Goal: Information Seeking & Learning: Compare options

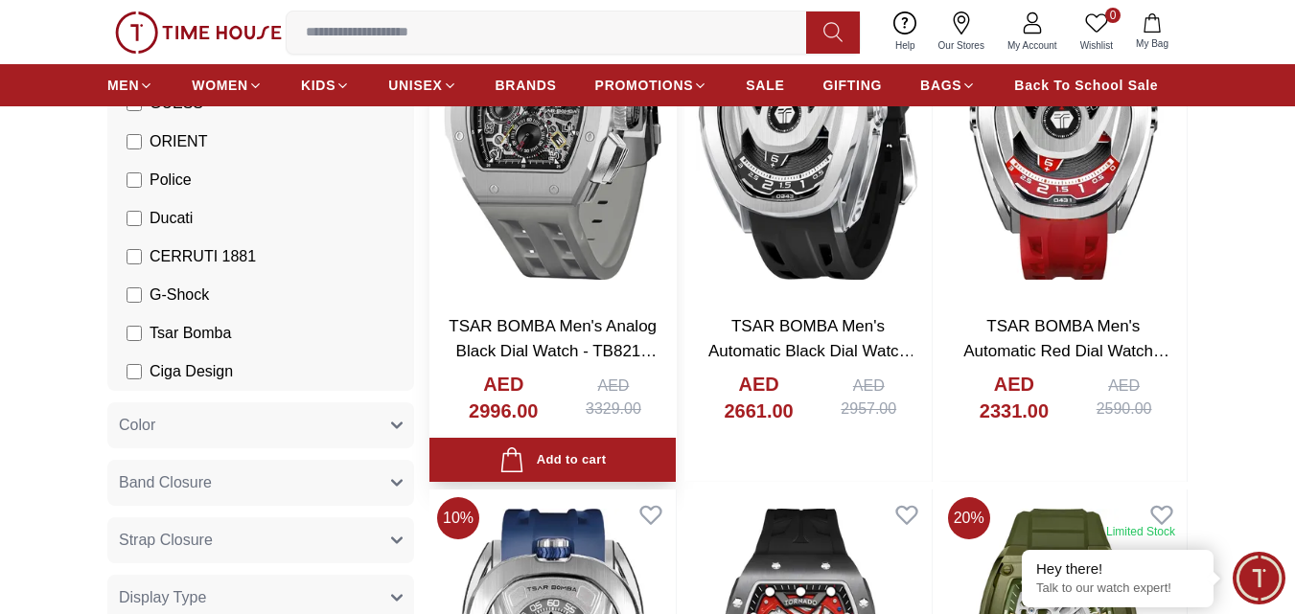
scroll to position [192, 0]
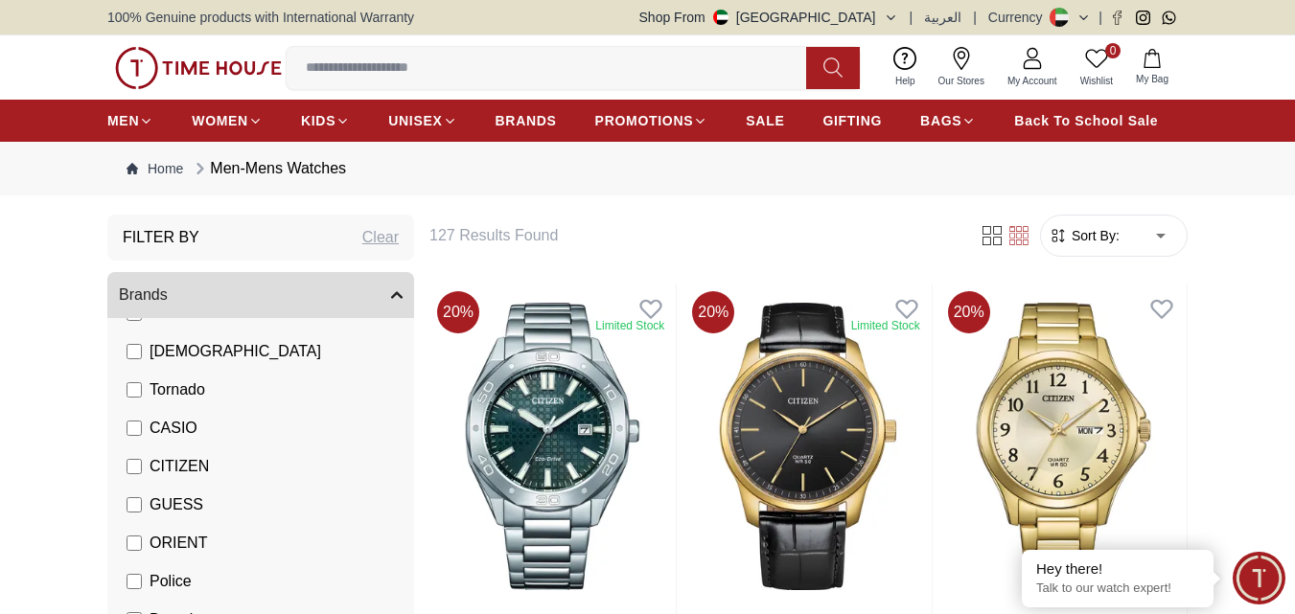
scroll to position [288, 0]
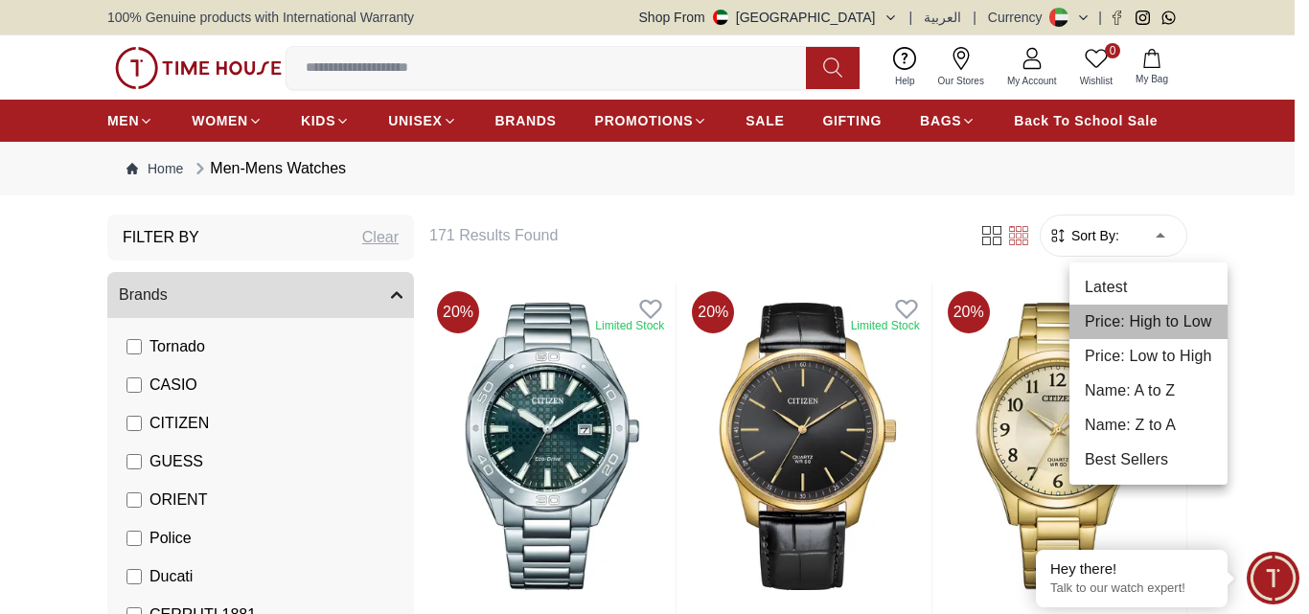
click at [1080, 312] on li "Price: High to Low" at bounding box center [1149, 322] width 158 height 35
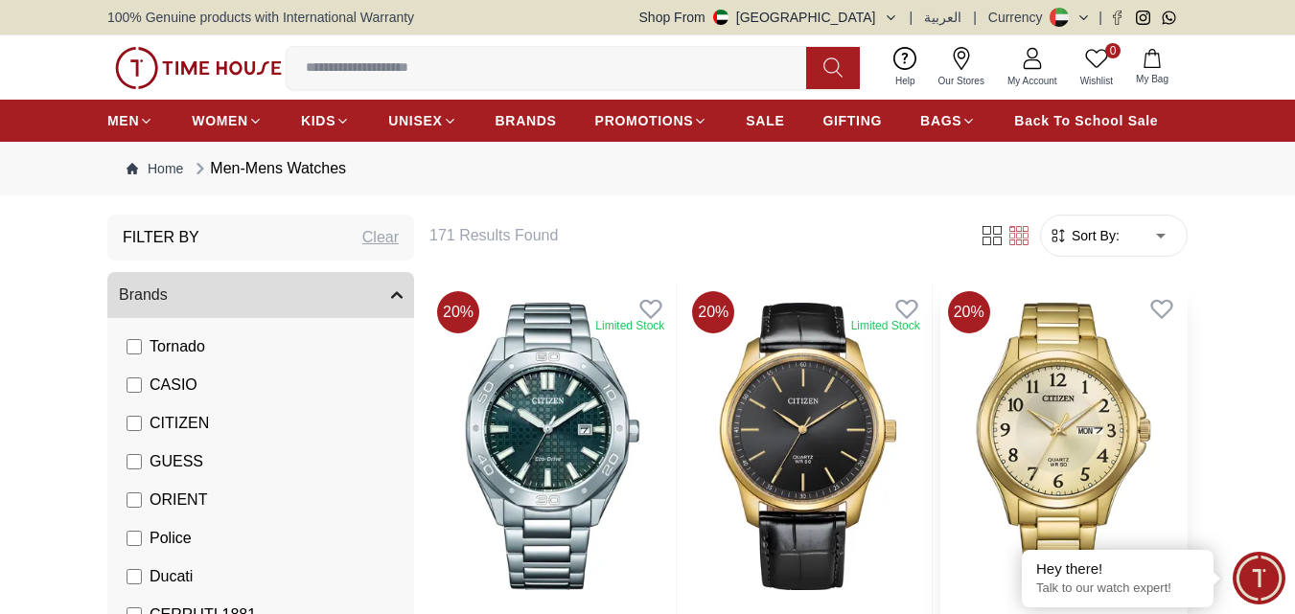
type input "*"
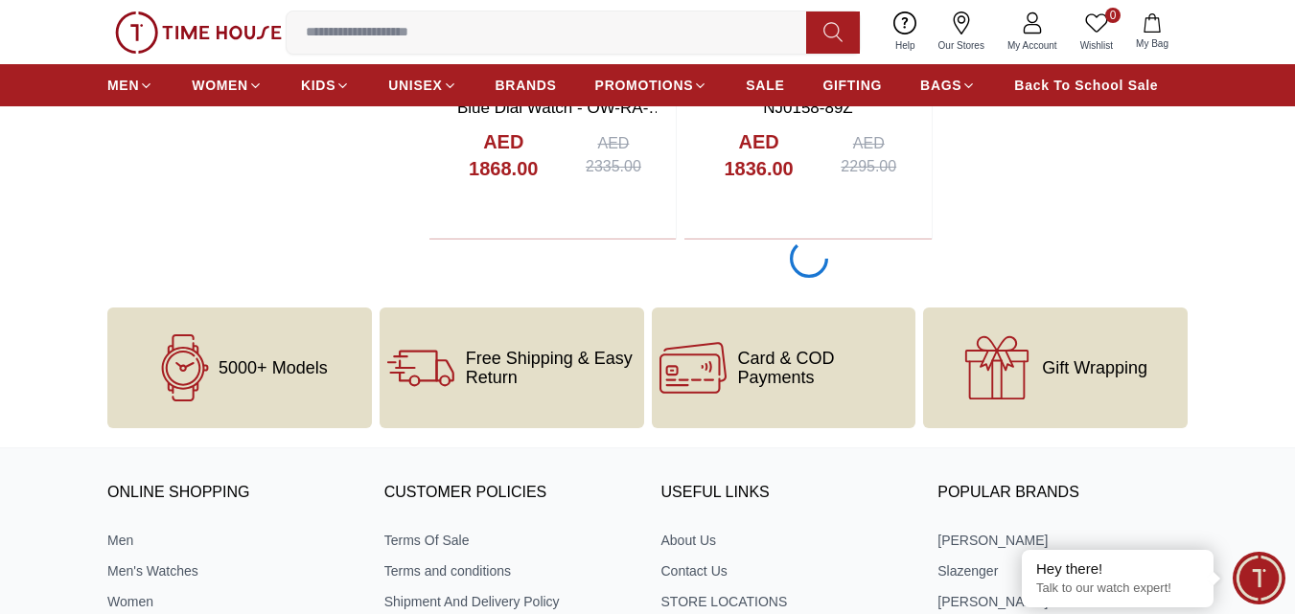
scroll to position [3259, 0]
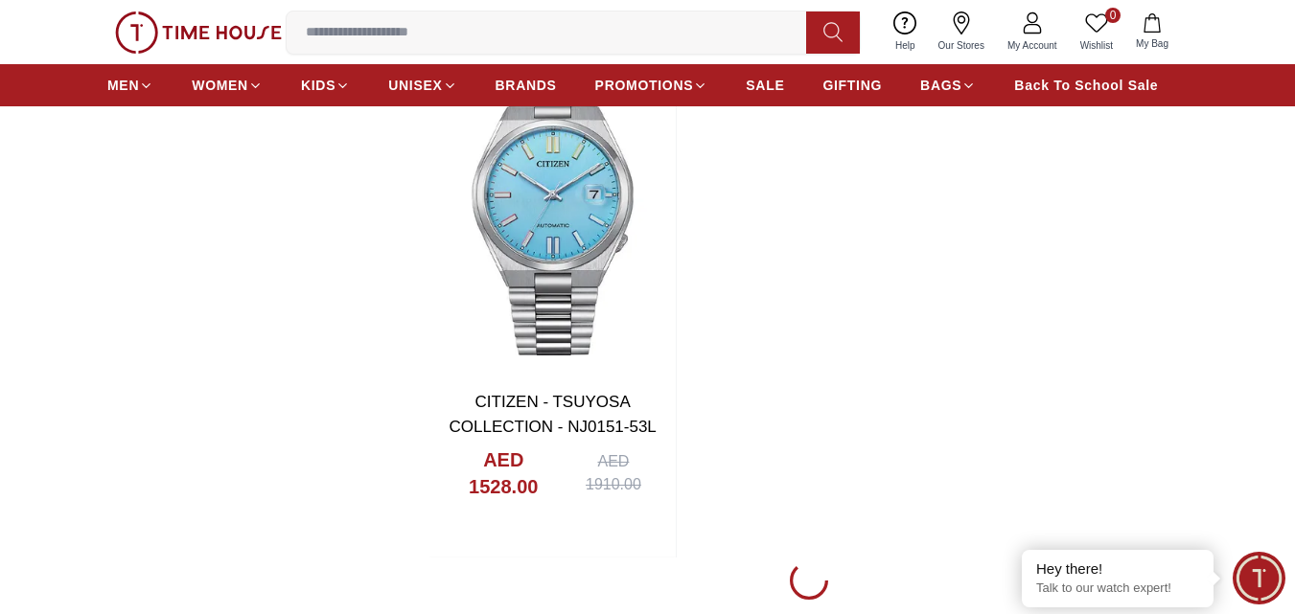
scroll to position [6998, 0]
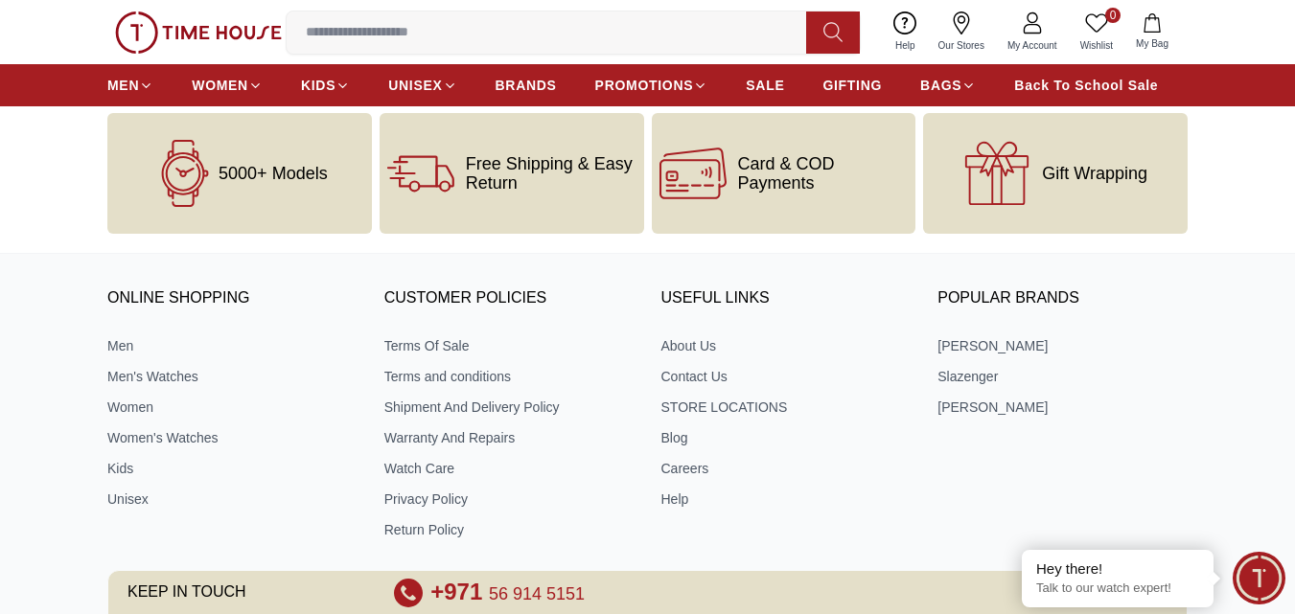
scroll to position [13804, 0]
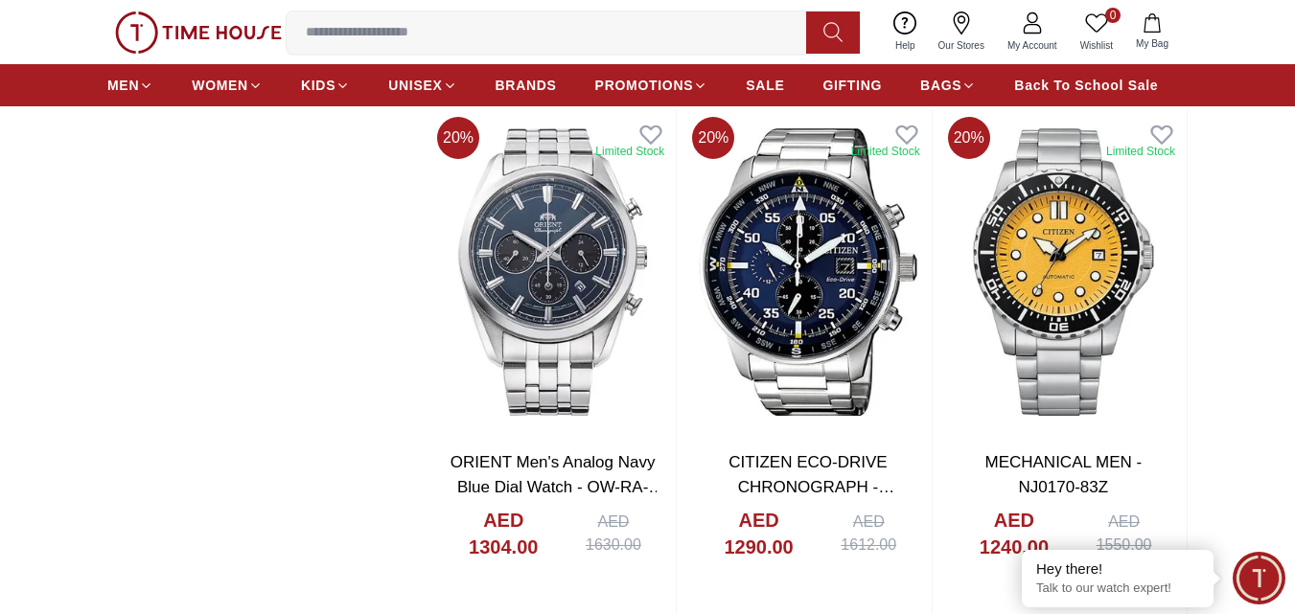
scroll to position [13612, 0]
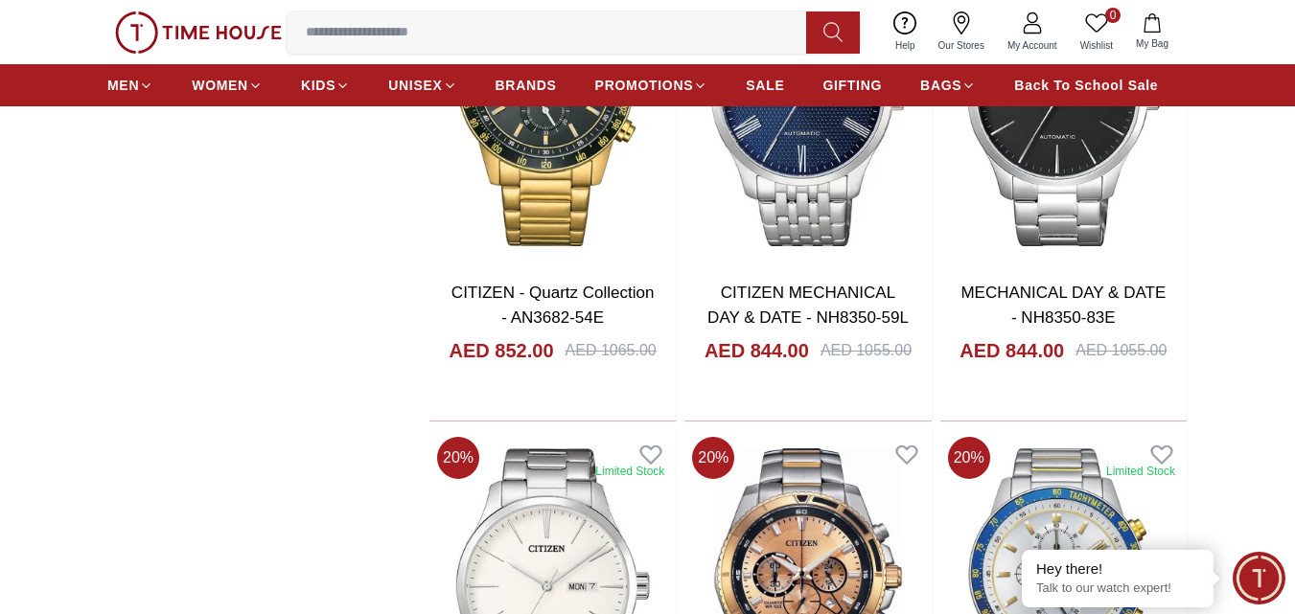
scroll to position [20226, 0]
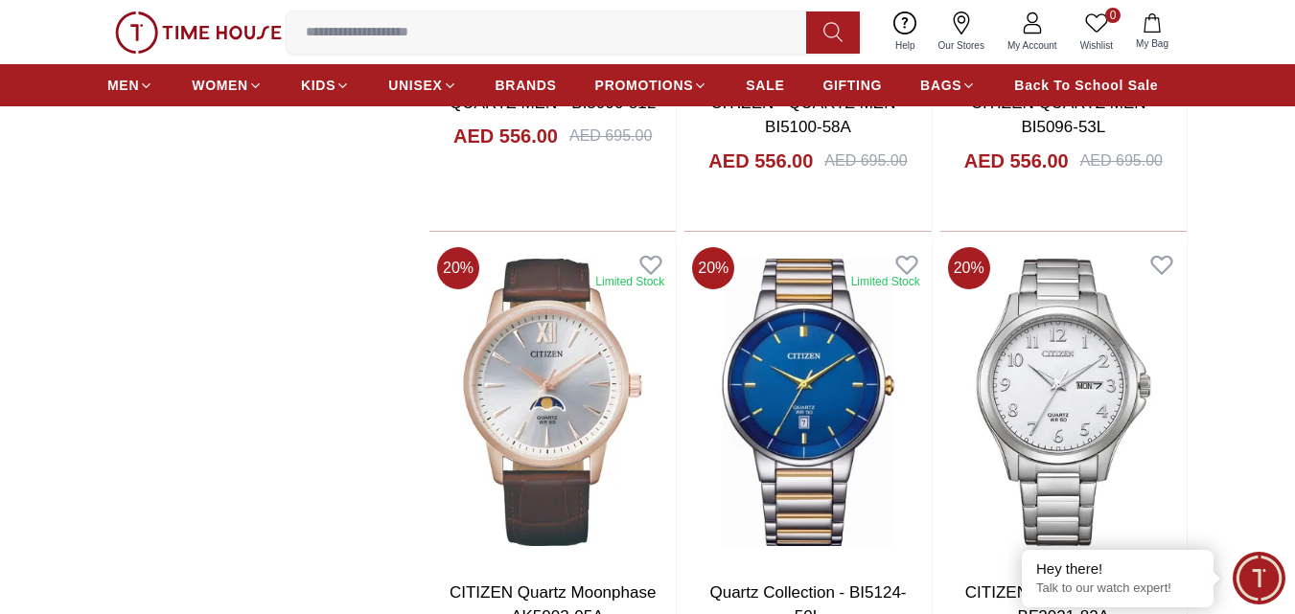
scroll to position [26553, 0]
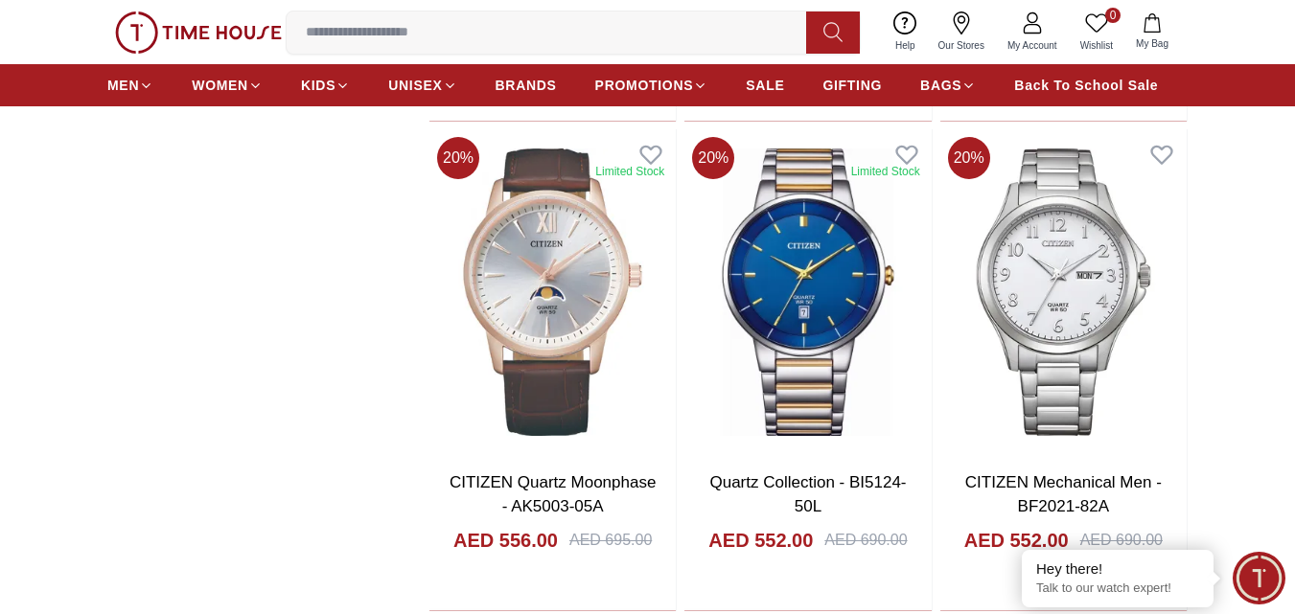
scroll to position [26841, 0]
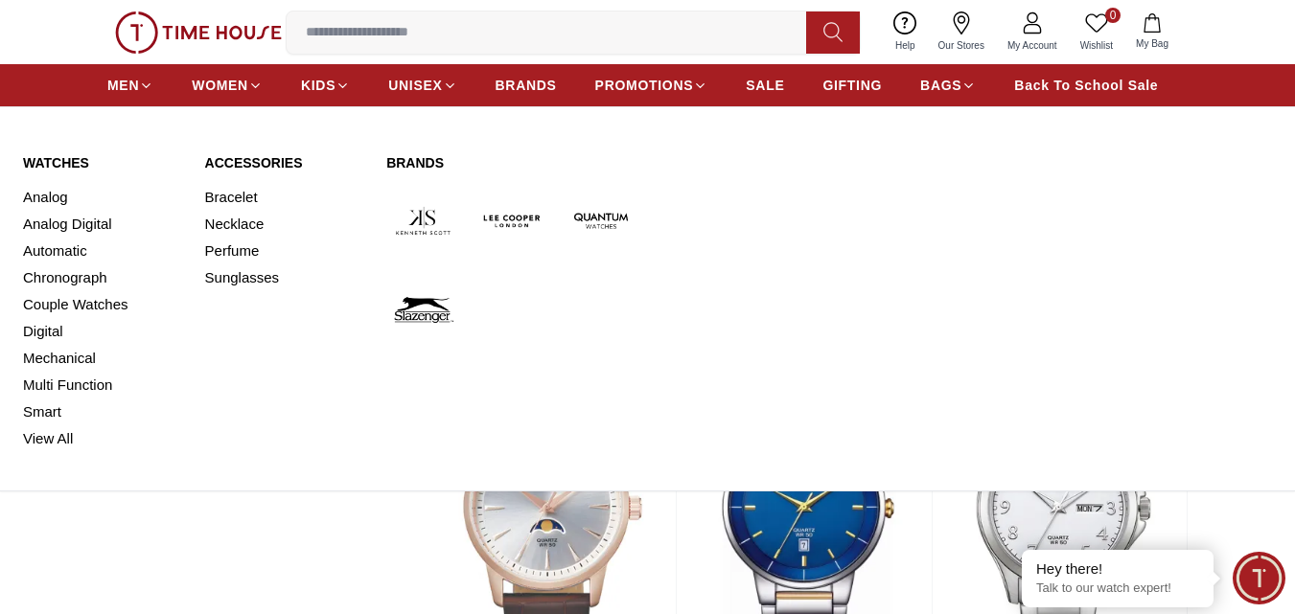
scroll to position [26266, 0]
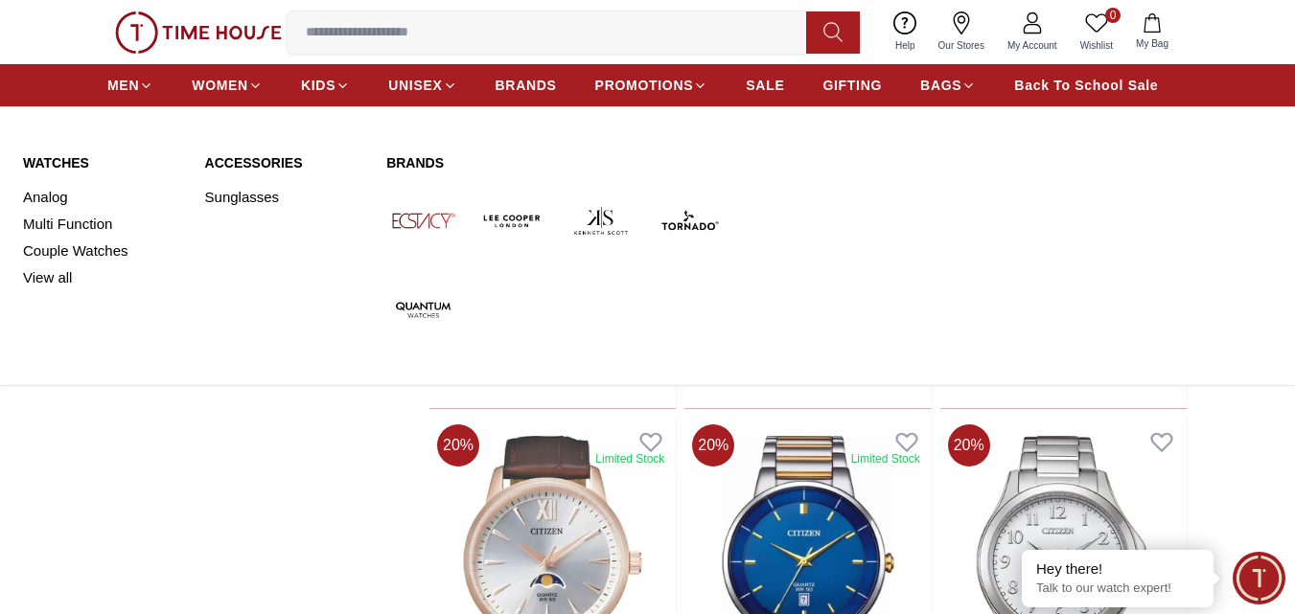
click at [428, 308] on img at bounding box center [423, 310] width 74 height 74
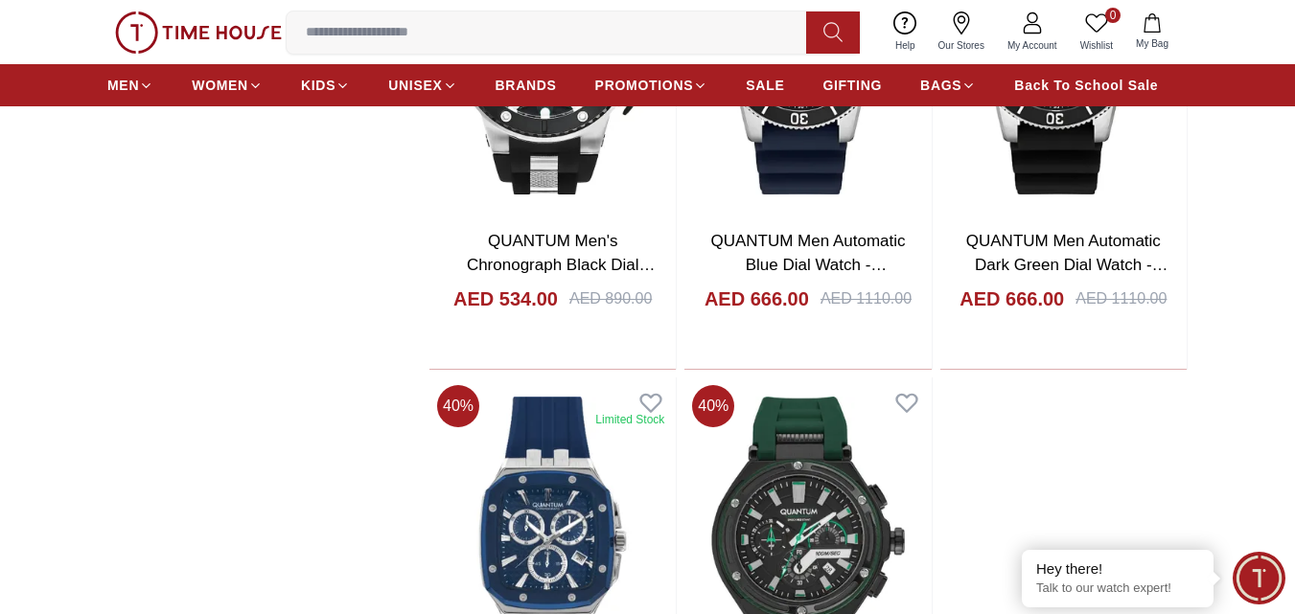
scroll to position [3930, 0]
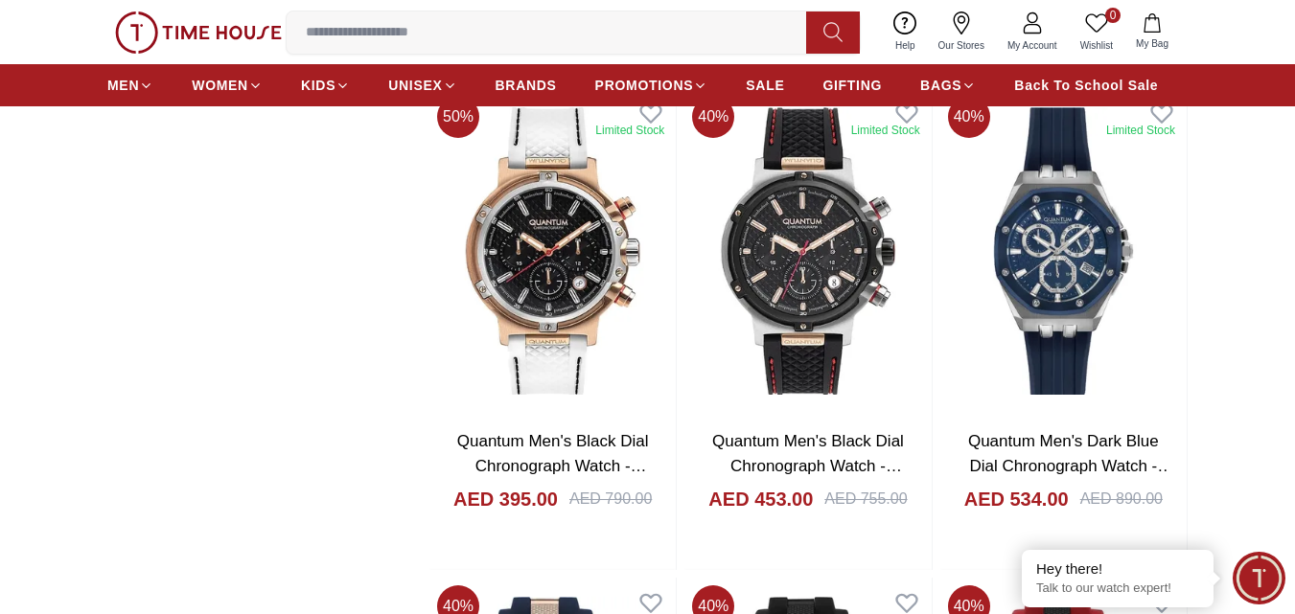
scroll to position [4314, 0]
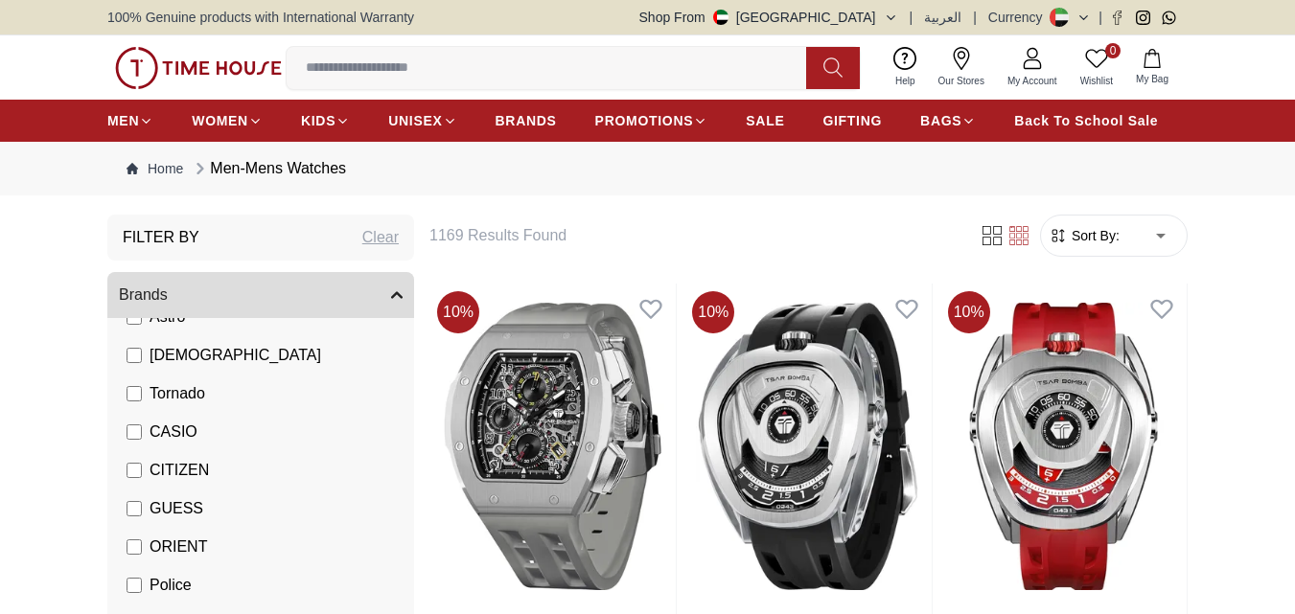
scroll to position [288, 0]
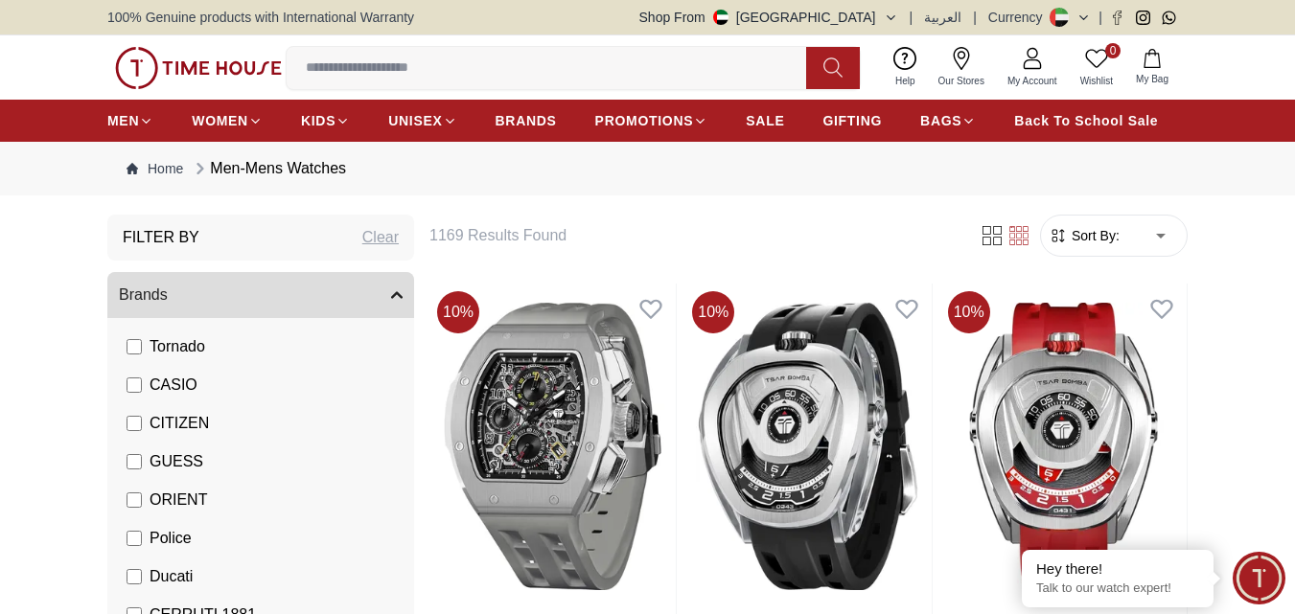
click at [169, 387] on span "CASIO" at bounding box center [174, 385] width 48 height 23
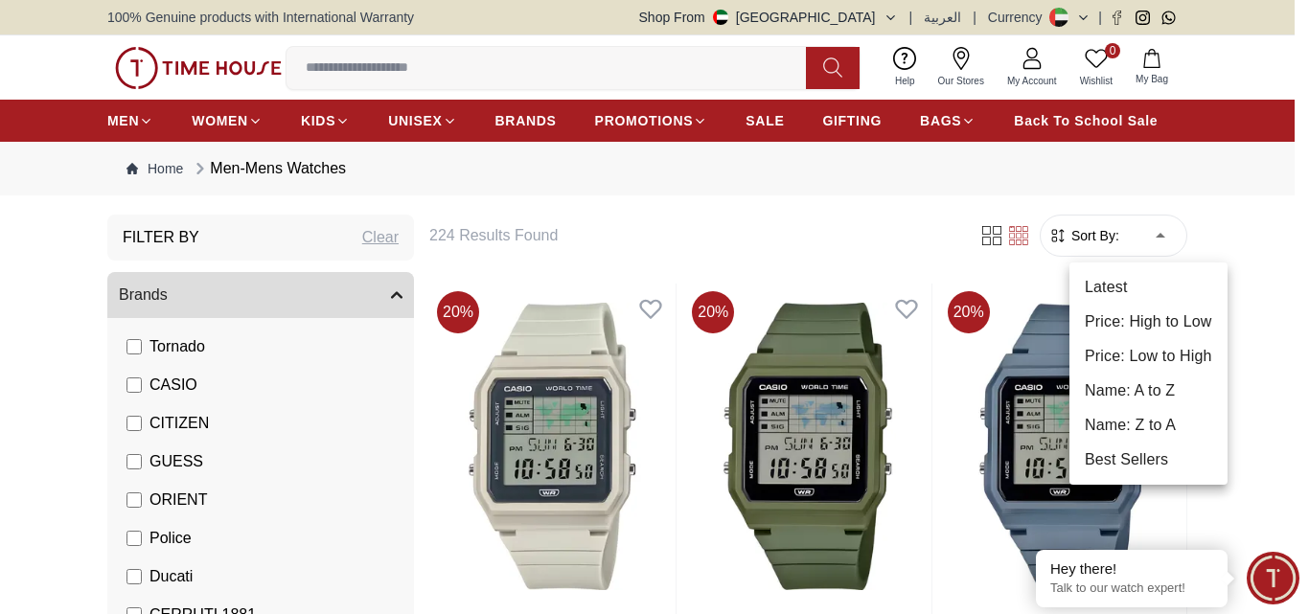
click at [1135, 334] on li "Price: High to Low" at bounding box center [1149, 322] width 158 height 35
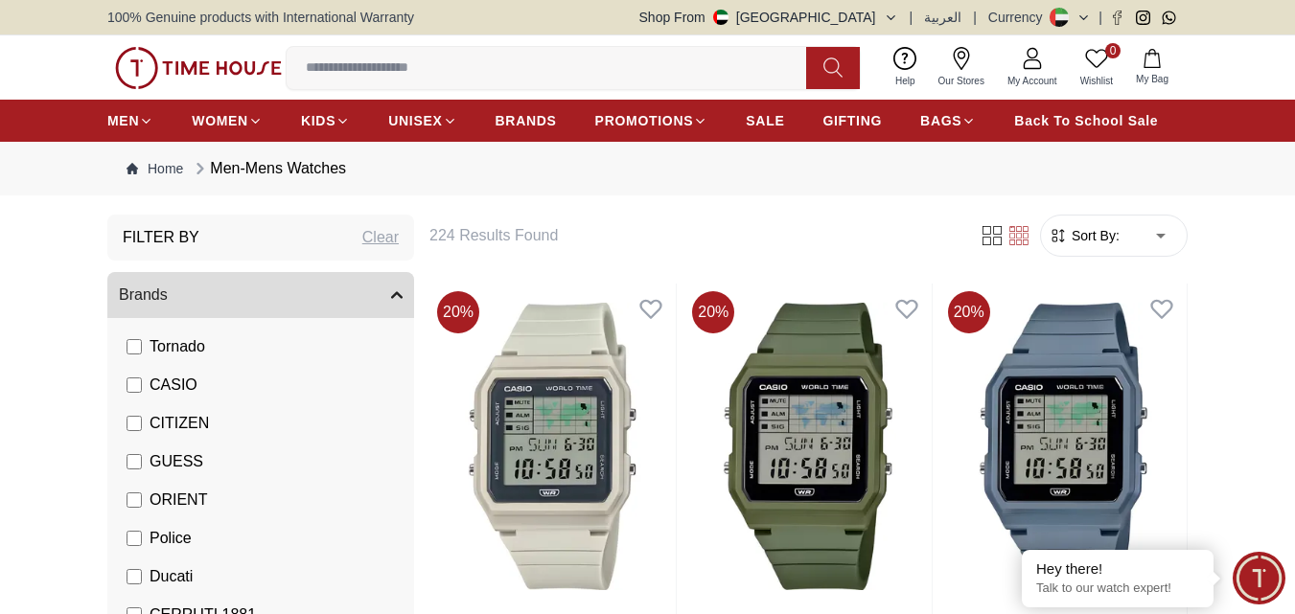
type input "*"
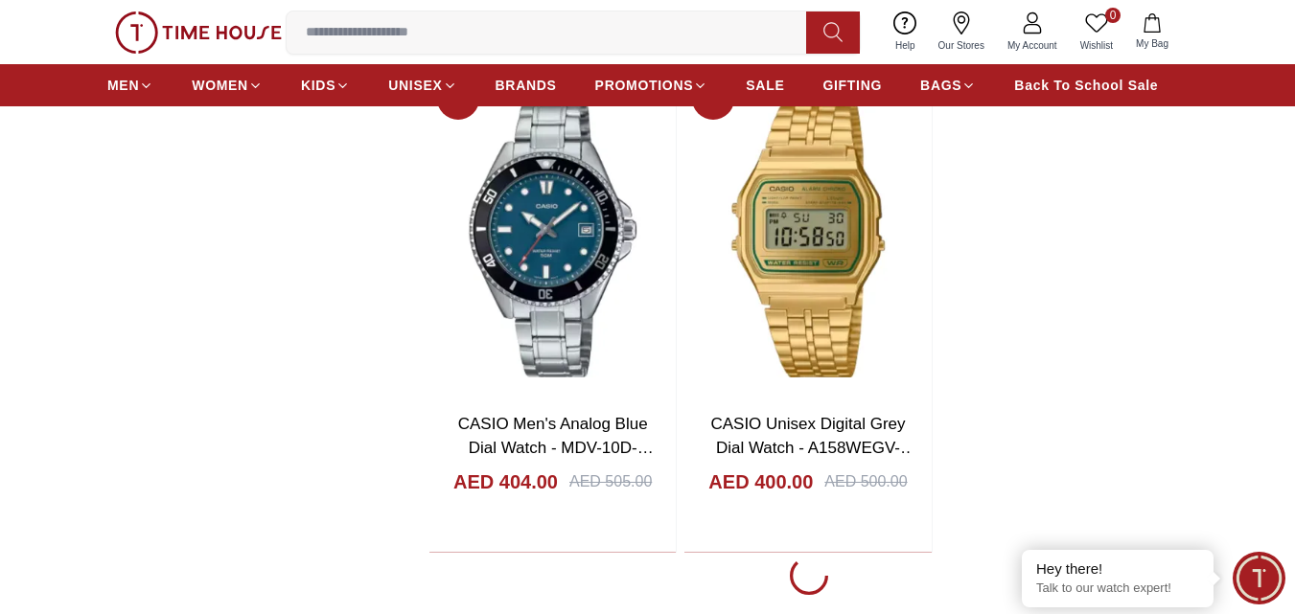
scroll to position [3259, 0]
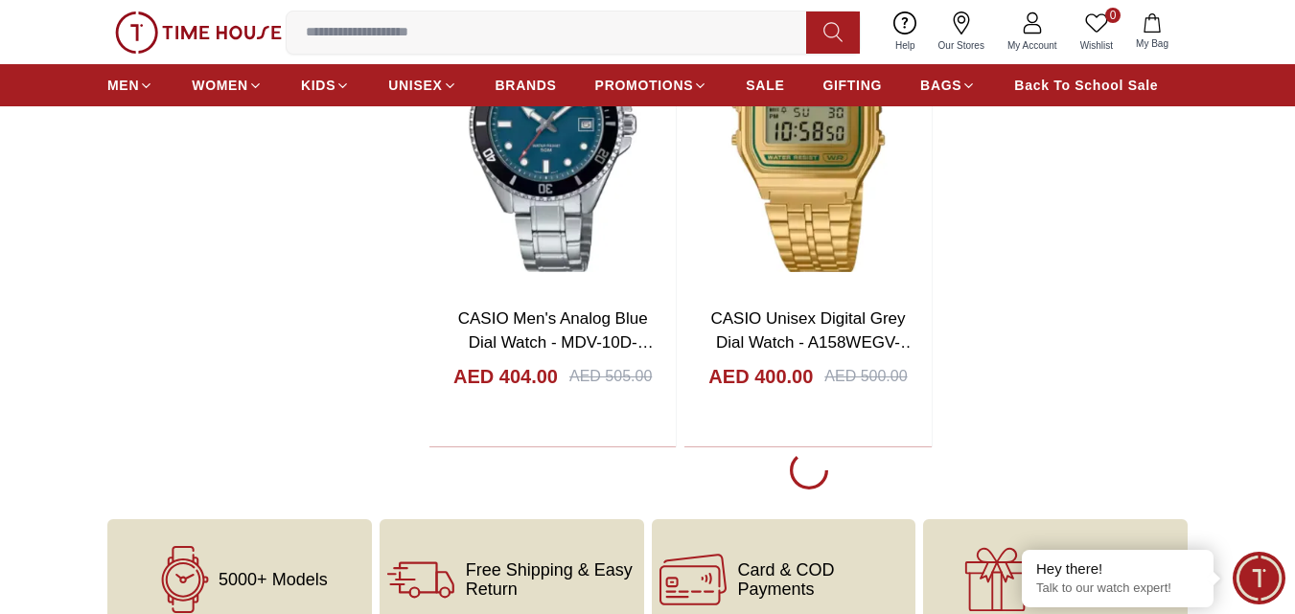
scroll to position [3163, 0]
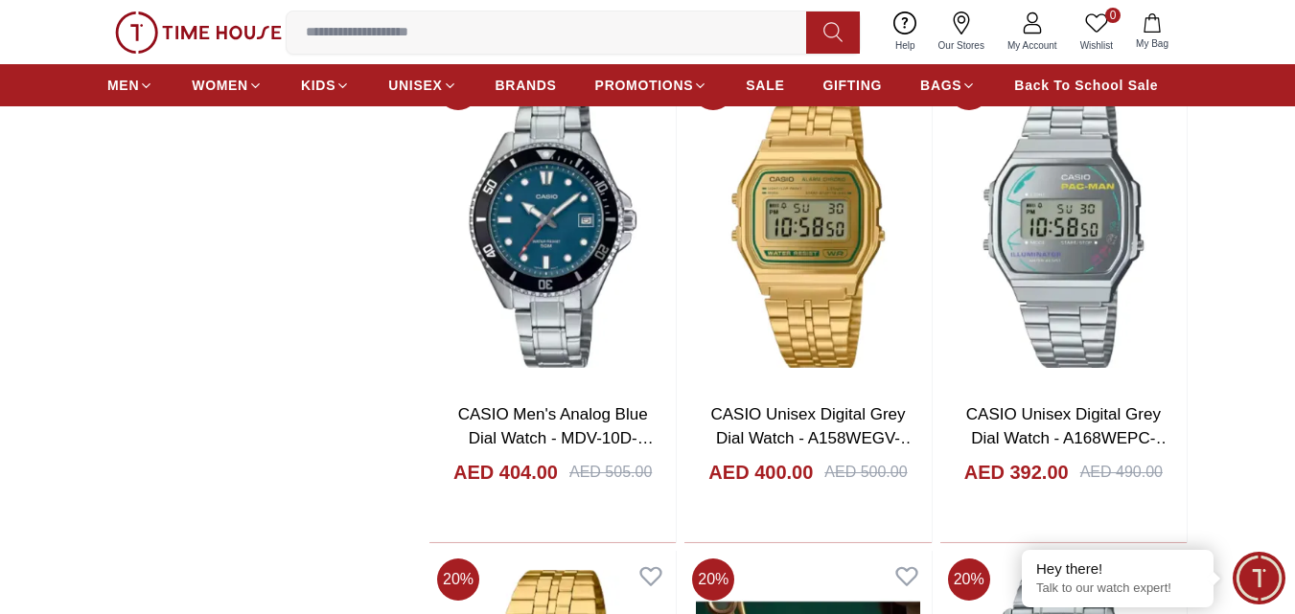
scroll to position [3068, 0]
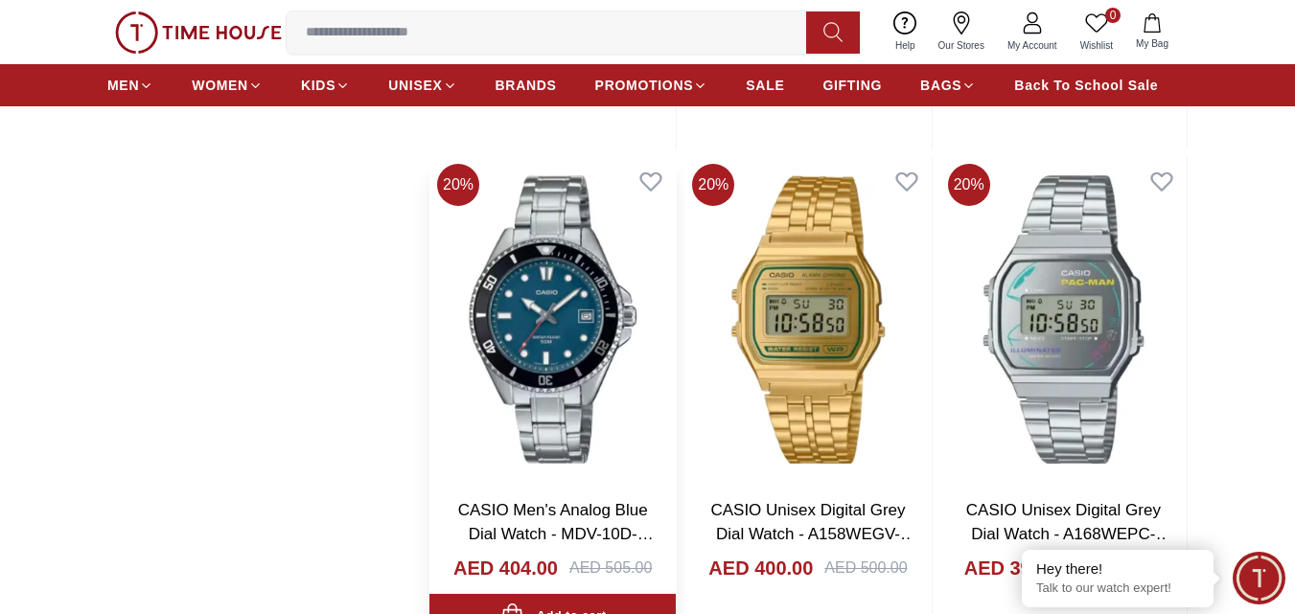
click at [553, 305] on img at bounding box center [552, 319] width 246 height 326
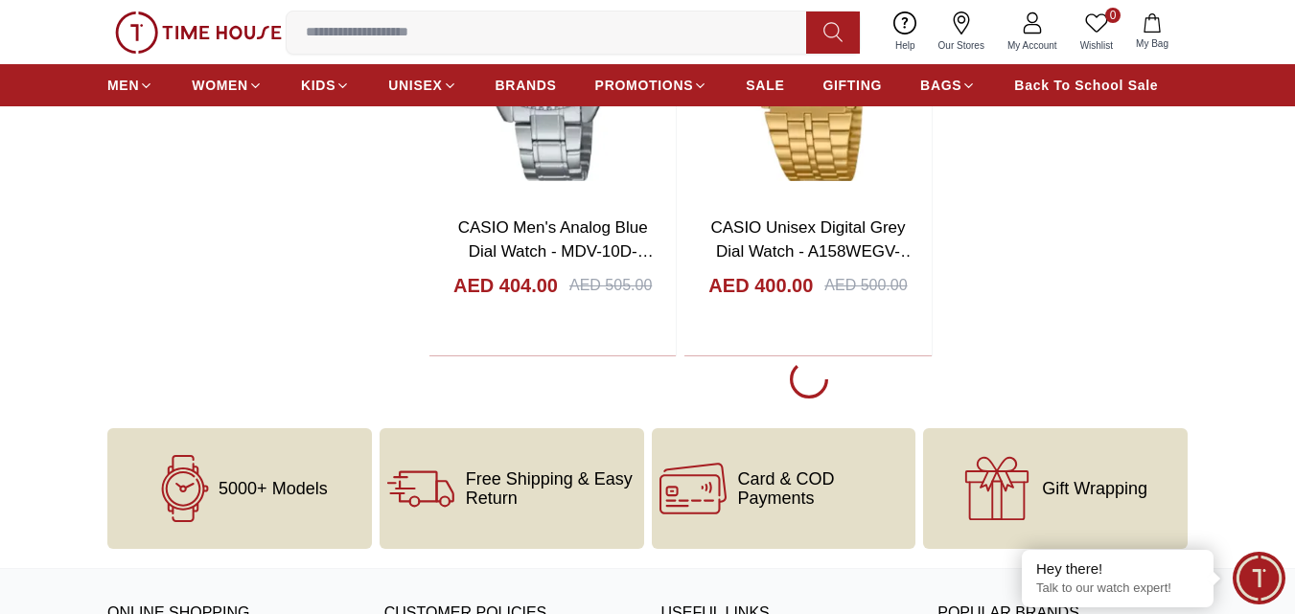
scroll to position [3300, 0]
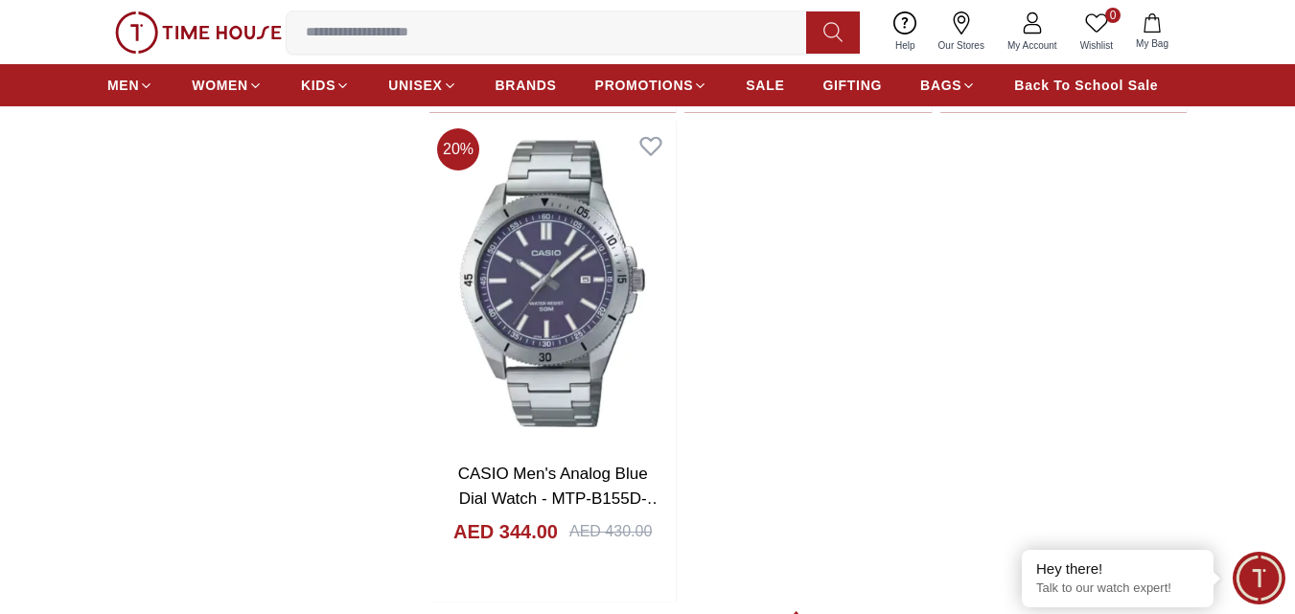
scroll to position [6655, 0]
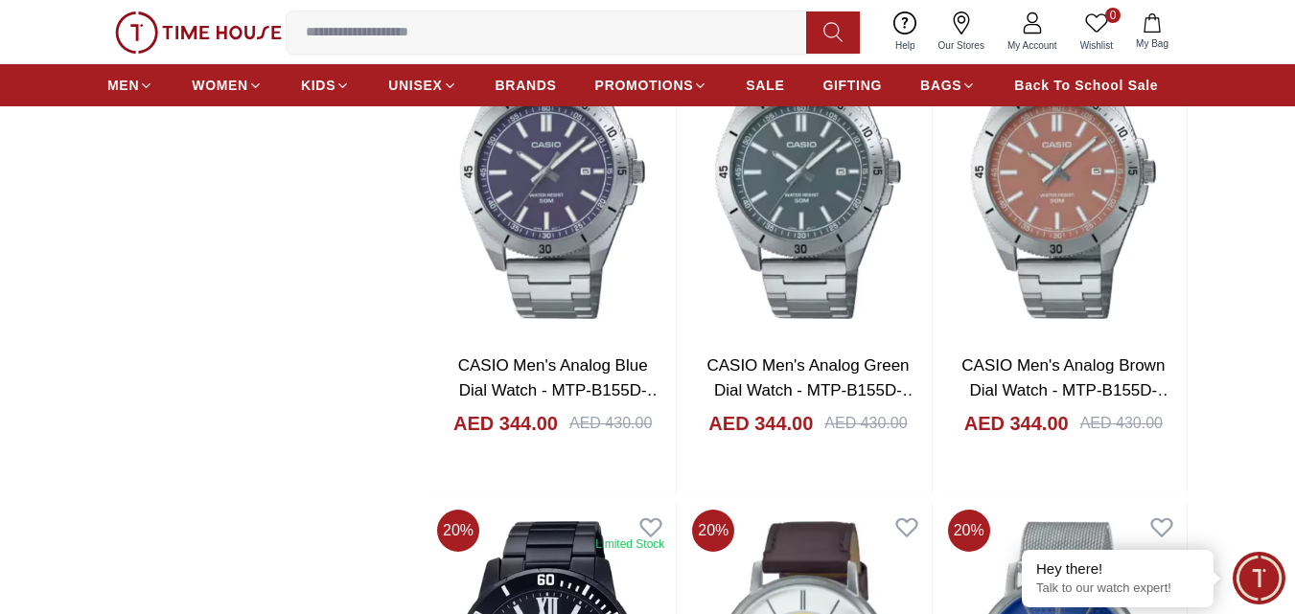
scroll to position [6559, 0]
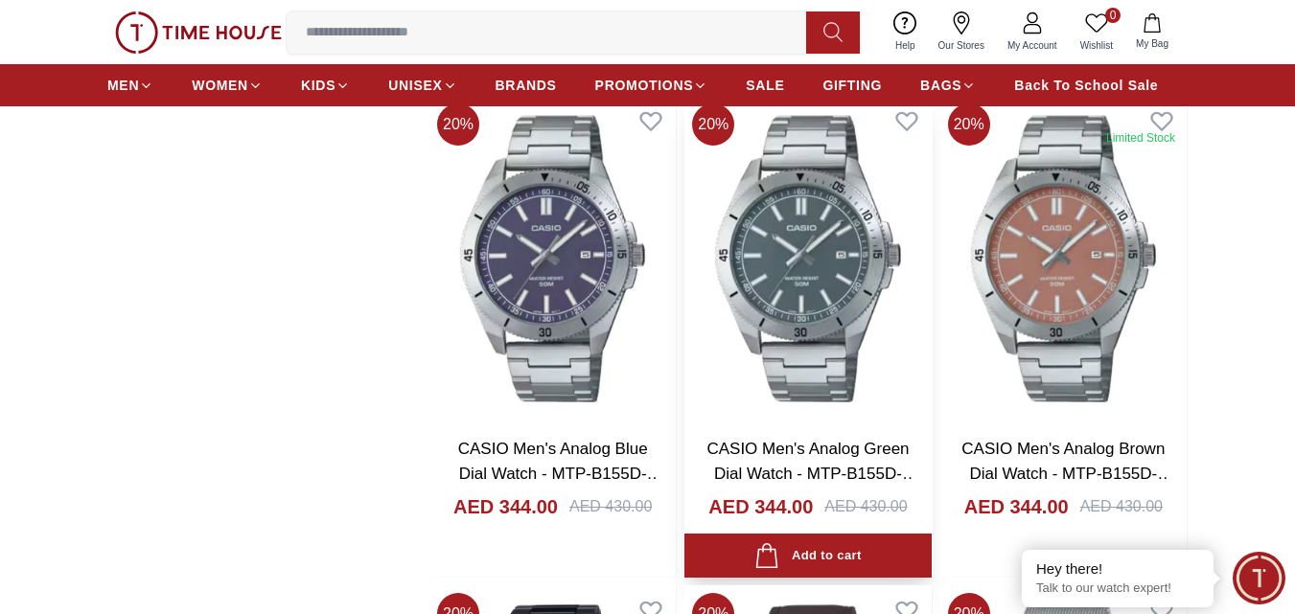
click at [792, 279] on img at bounding box center [807, 259] width 246 height 326
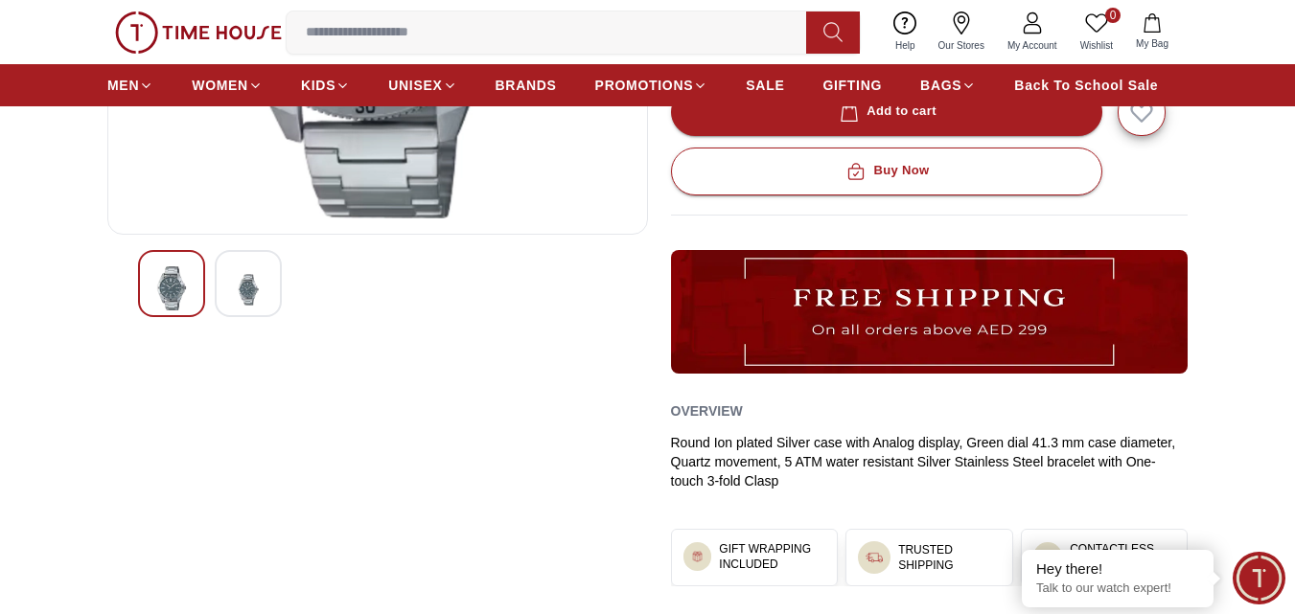
scroll to position [479, 0]
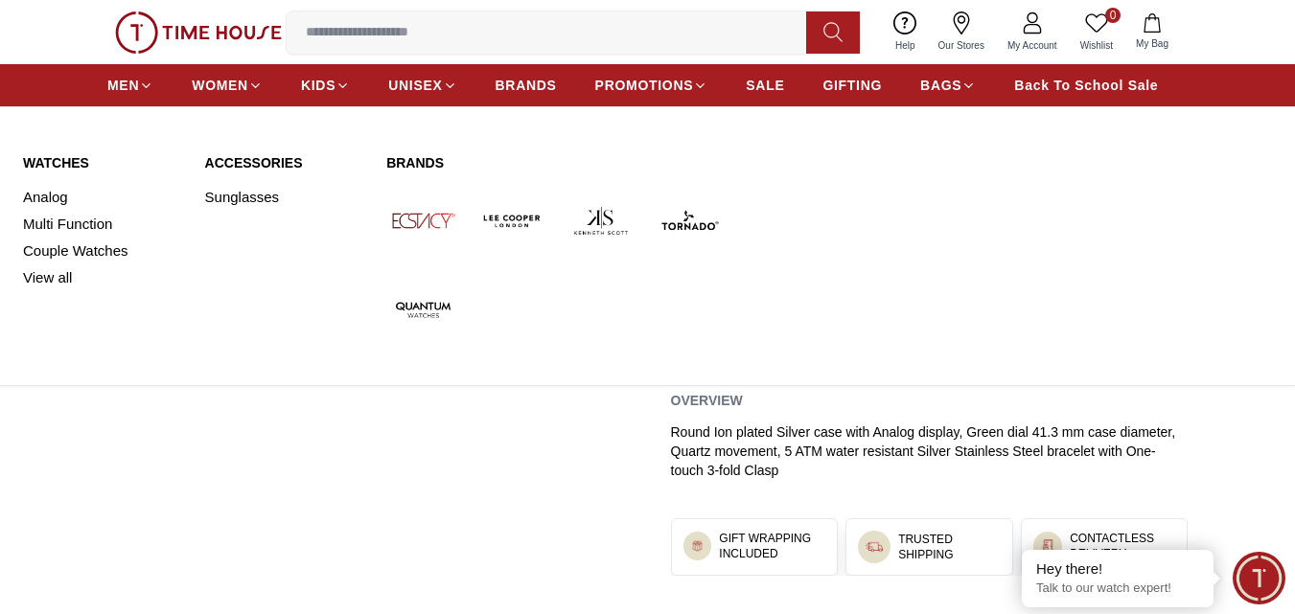
click at [439, 223] on img at bounding box center [423, 221] width 74 height 74
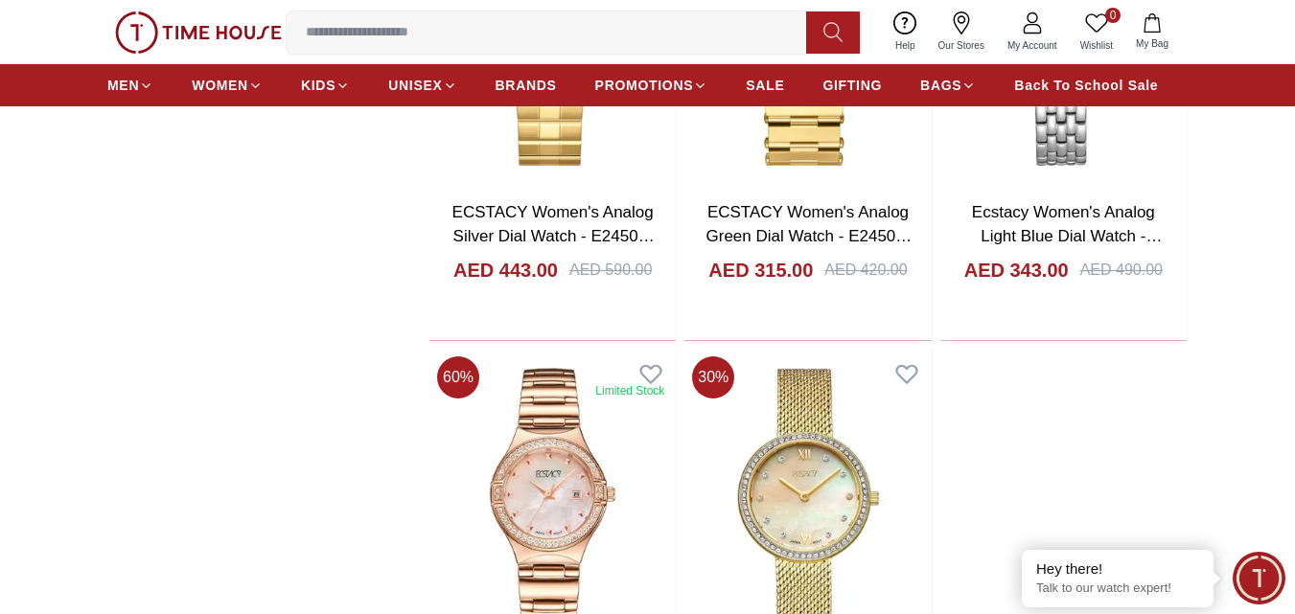
scroll to position [3930, 0]
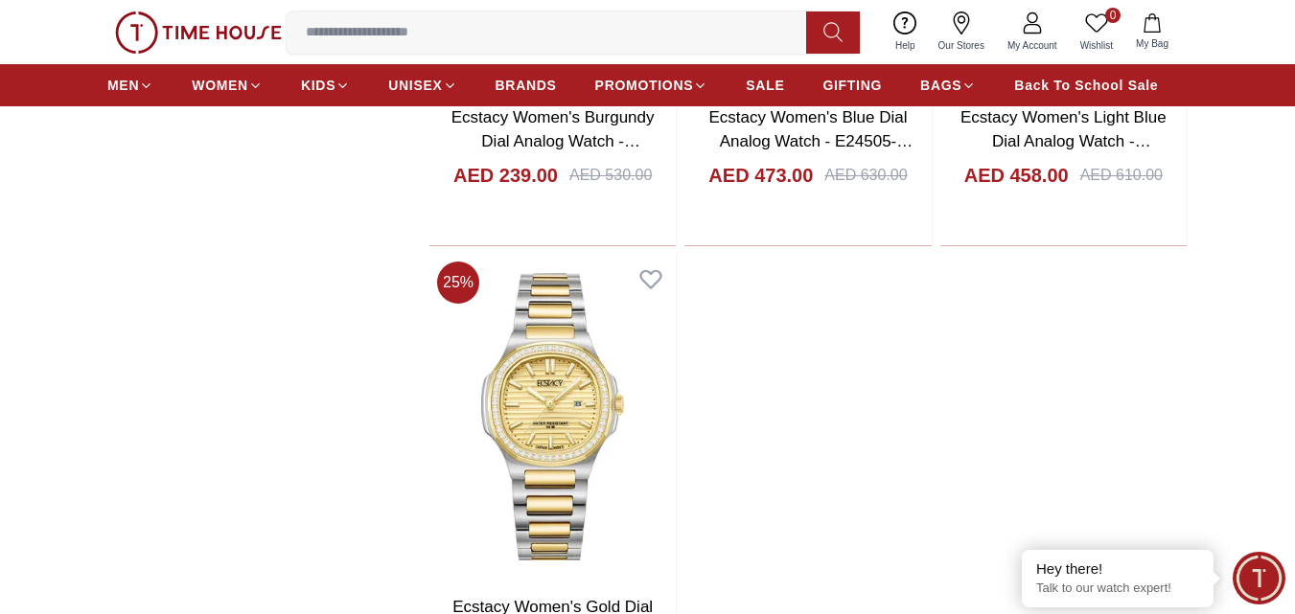
scroll to position [8436, 0]
